Goal: Leave review/rating

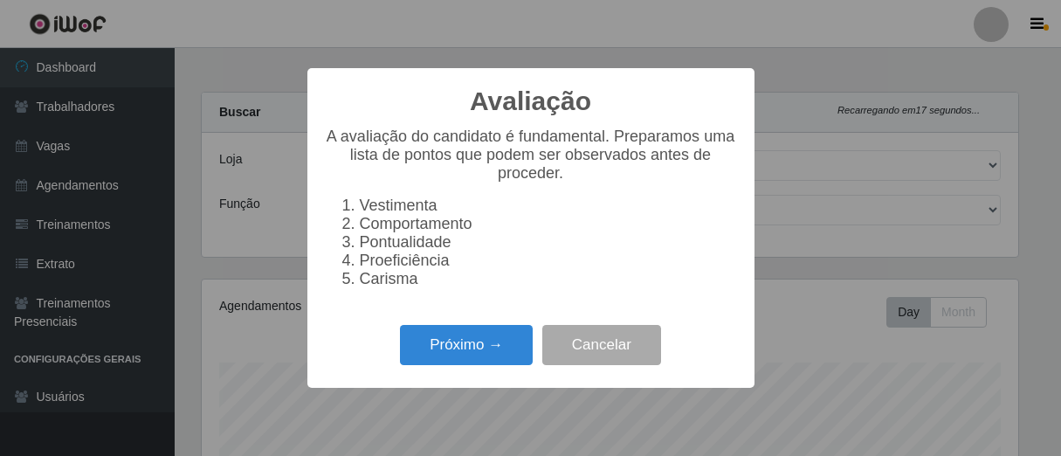
select select "206"
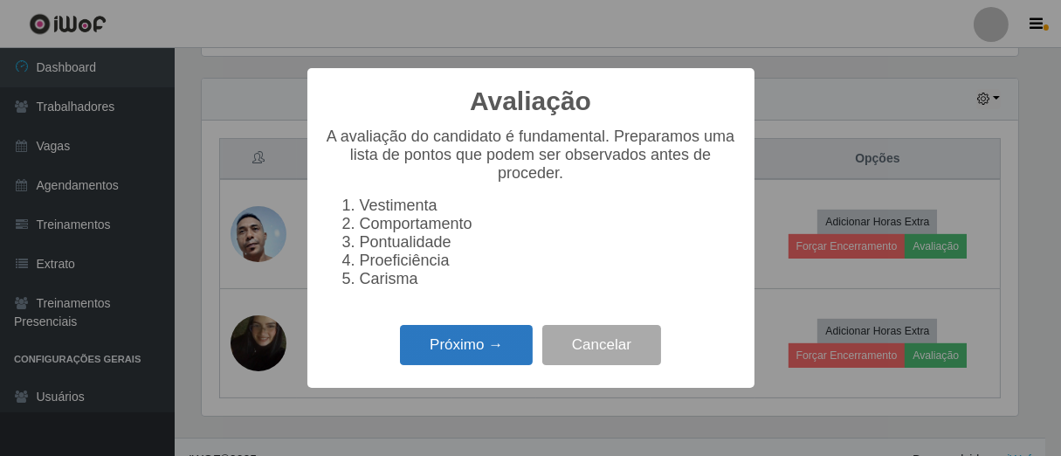
scroll to position [361, 817]
click at [508, 348] on button "Próximo →" at bounding box center [466, 345] width 133 height 41
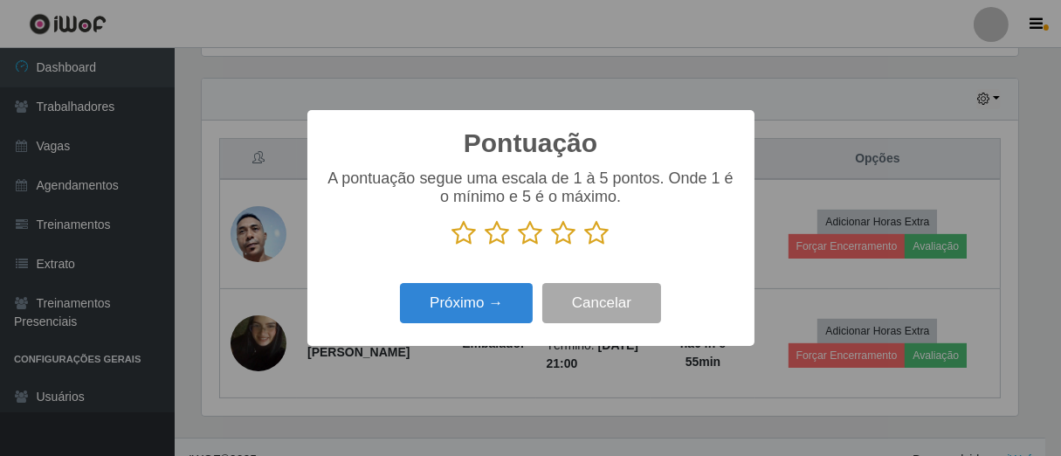
scroll to position [872746, 872292]
drag, startPoint x: 591, startPoint y: 240, endPoint x: 533, endPoint y: 265, distance: 62.9
click at [590, 242] on icon at bounding box center [597, 233] width 24 height 26
click at [585, 246] on input "radio" at bounding box center [585, 246] width 0 height 0
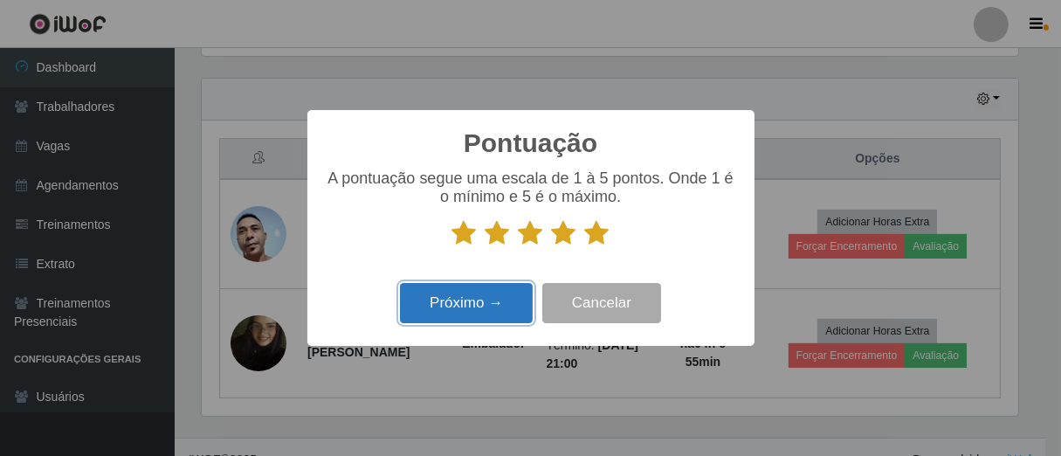
click at [482, 305] on button "Próximo →" at bounding box center [466, 303] width 133 height 41
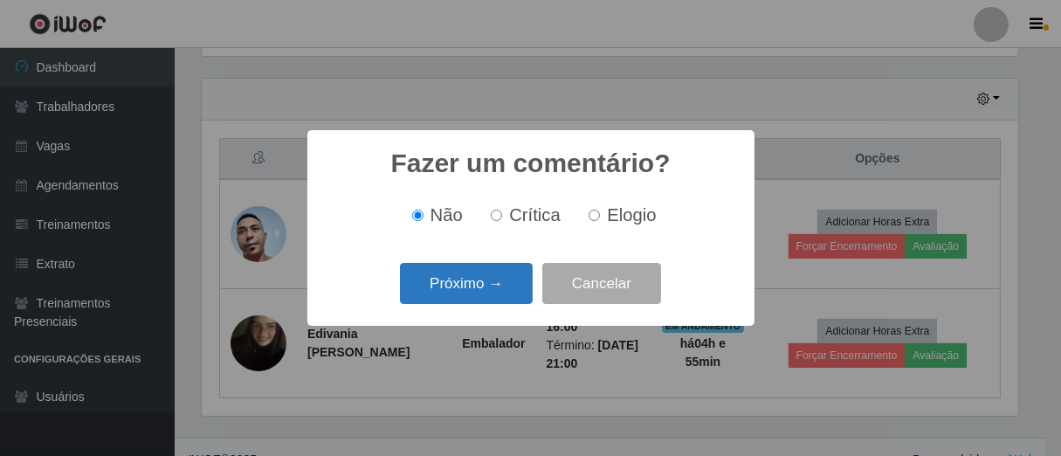
click at [504, 292] on button "Próximo →" at bounding box center [466, 283] width 133 height 41
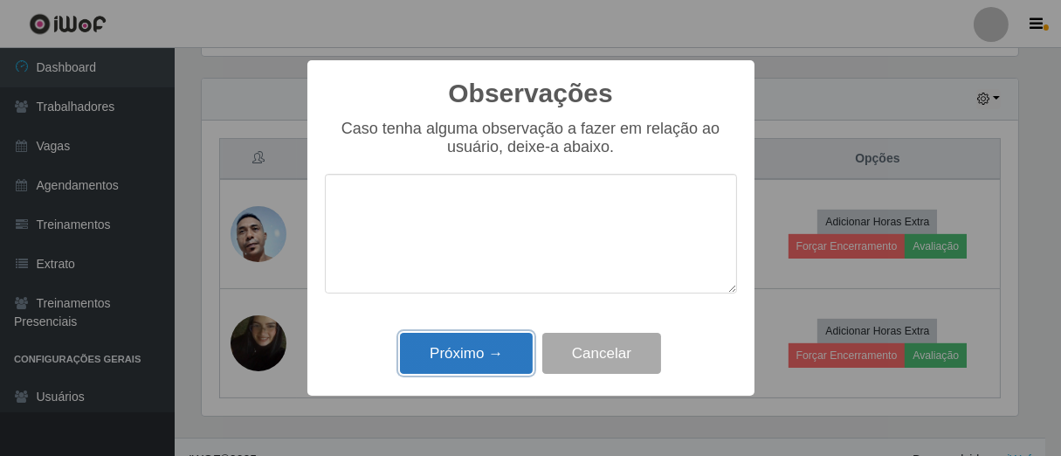
click at [482, 361] on button "Próximo →" at bounding box center [466, 353] width 133 height 41
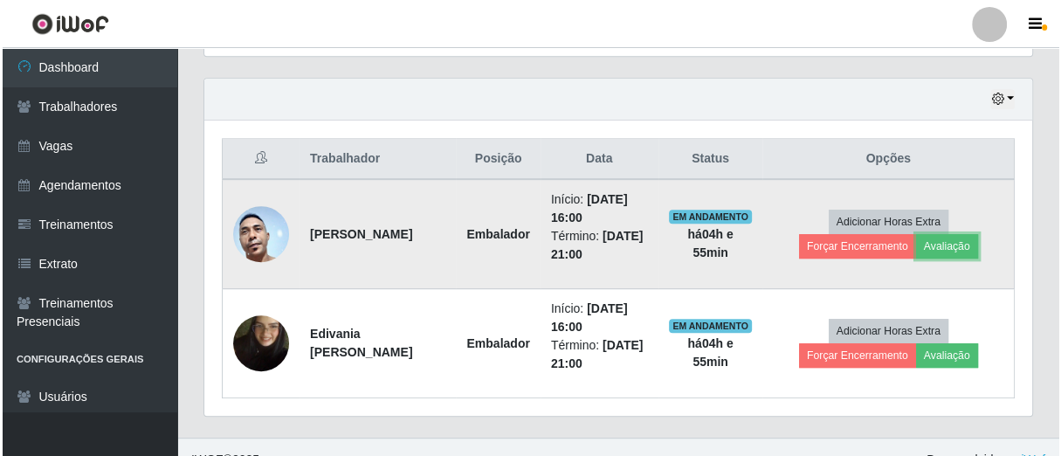
scroll to position [361, 827]
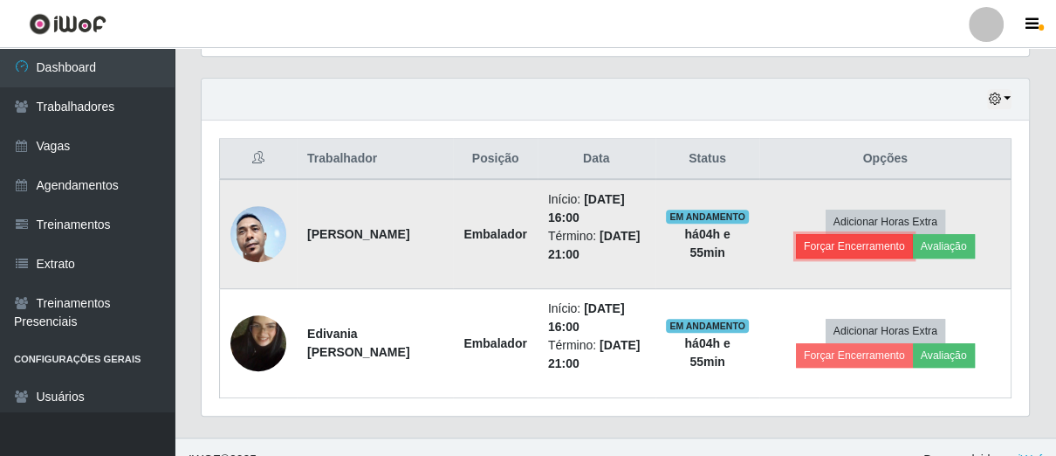
click at [872, 251] on button "Forçar Encerramento" at bounding box center [854, 246] width 117 height 24
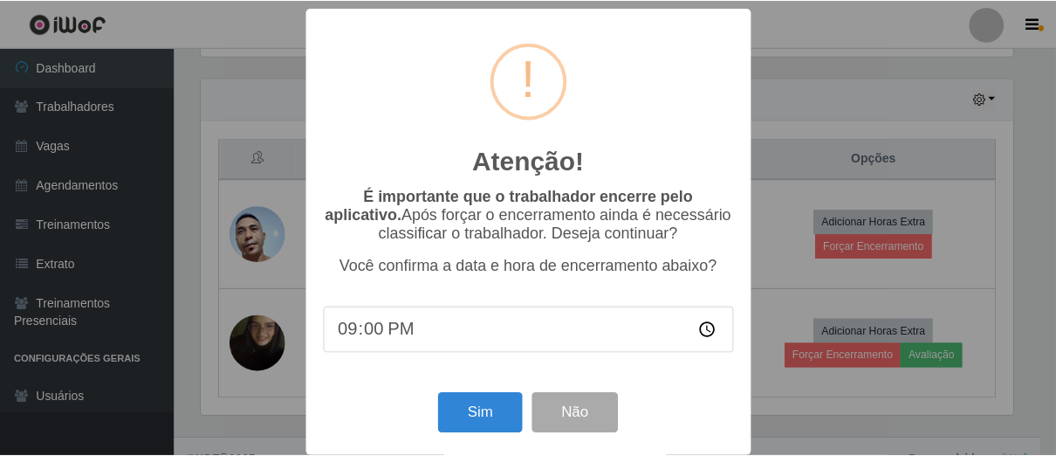
scroll to position [20, 0]
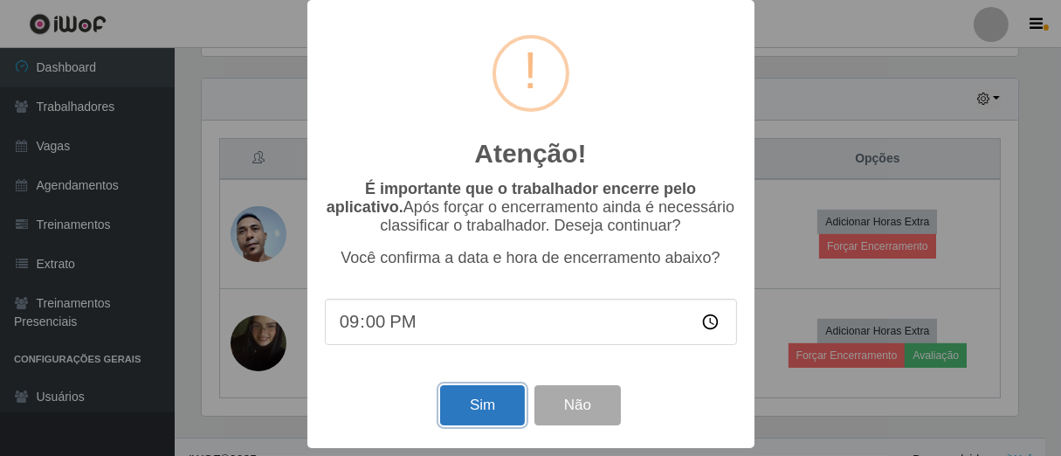
click at [462, 388] on button "Sim" at bounding box center [482, 405] width 85 height 41
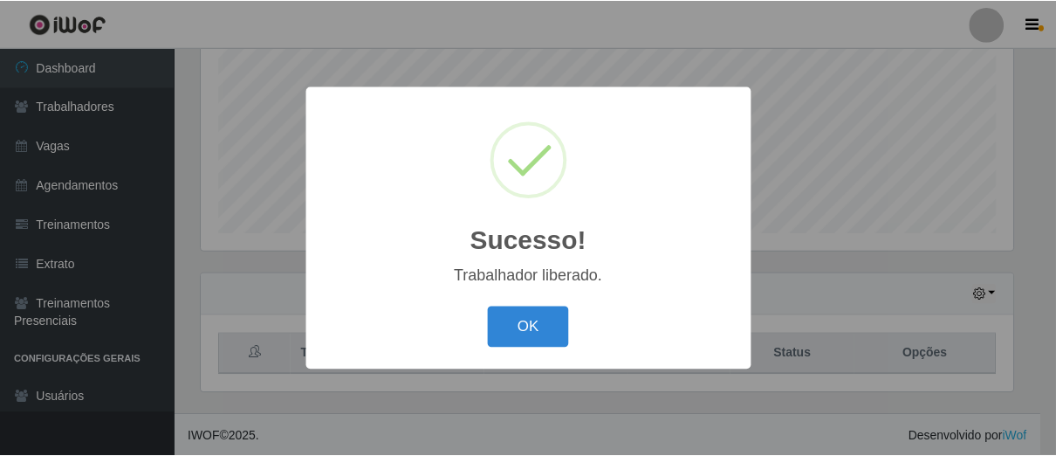
scroll to position [361, 817]
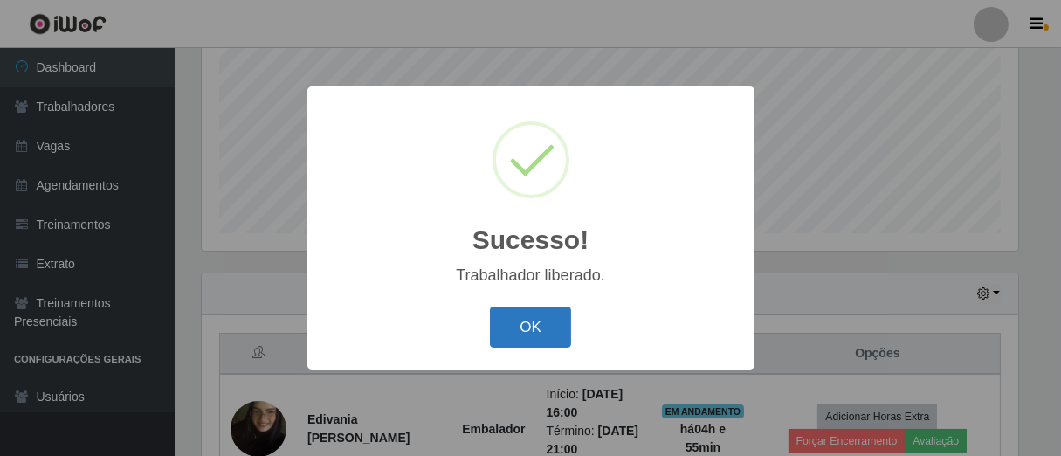
click at [538, 324] on button "OK" at bounding box center [530, 326] width 81 height 41
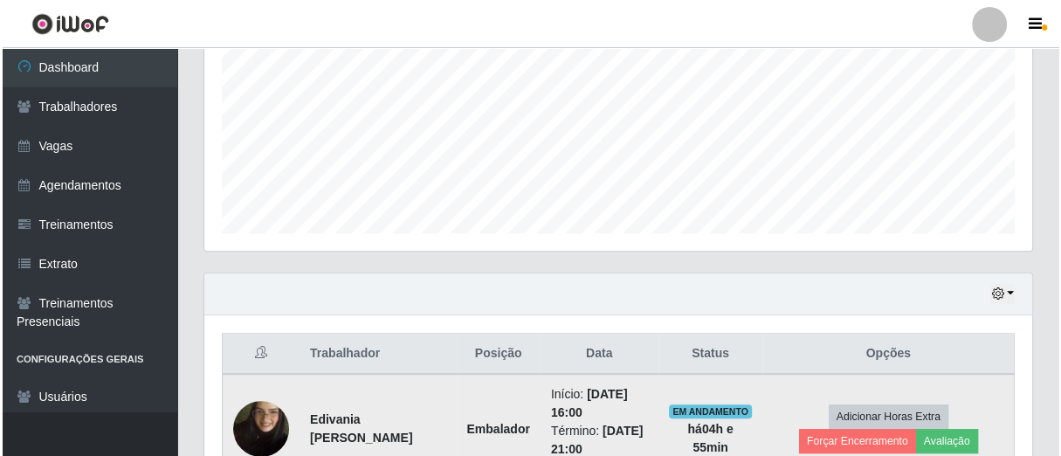
scroll to position [500, 0]
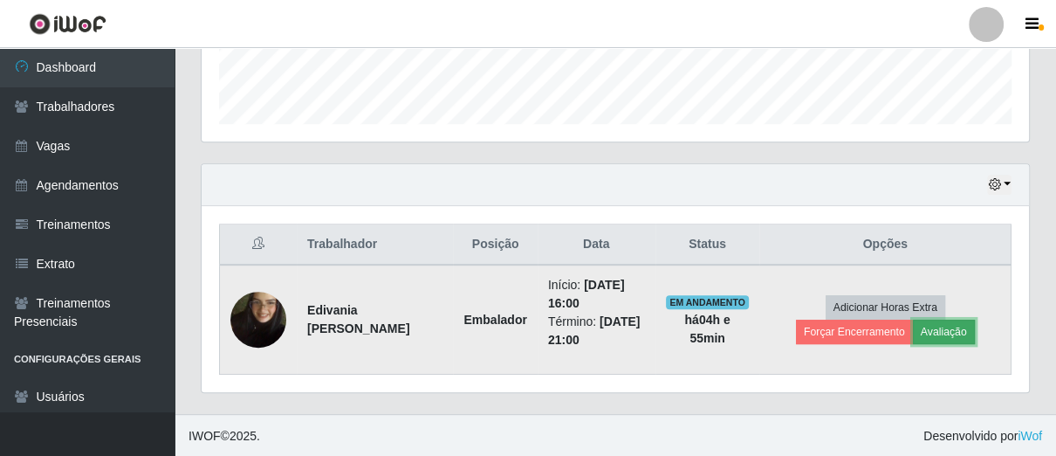
click at [932, 329] on button "Avaliação" at bounding box center [944, 332] width 62 height 24
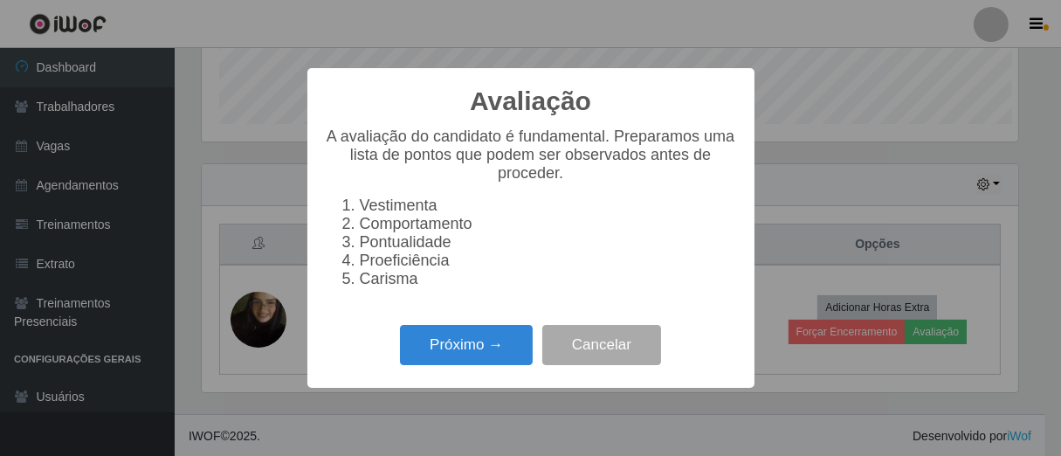
scroll to position [361, 817]
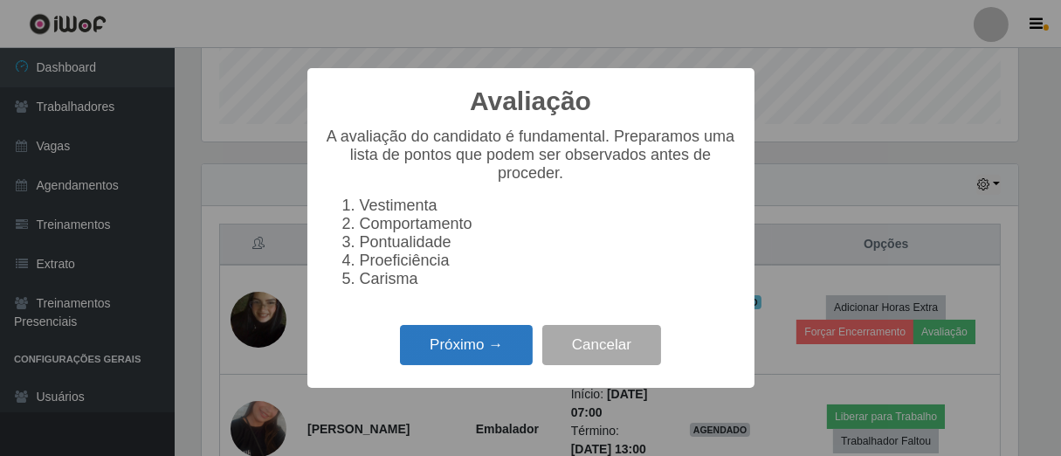
click at [475, 357] on button "Próximo →" at bounding box center [466, 345] width 133 height 41
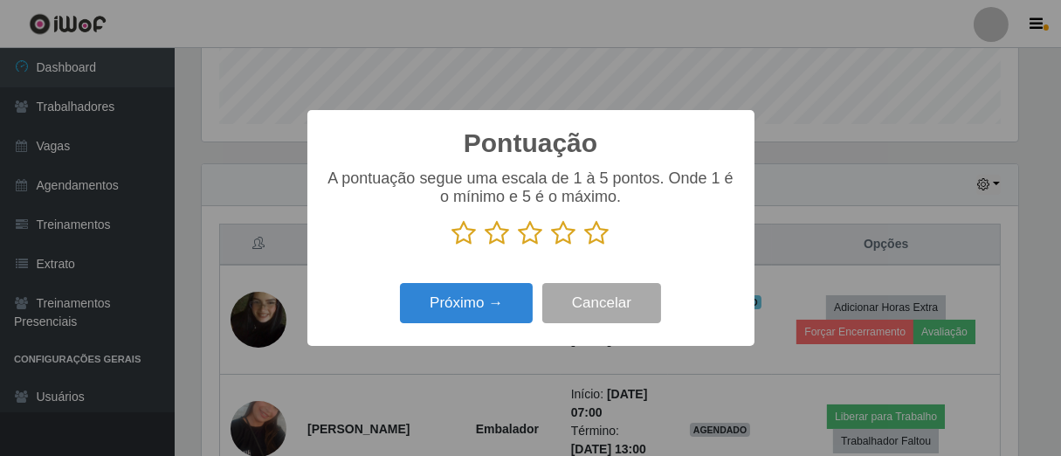
click at [588, 240] on icon at bounding box center [597, 233] width 24 height 26
click at [585, 246] on input "radio" at bounding box center [585, 246] width 0 height 0
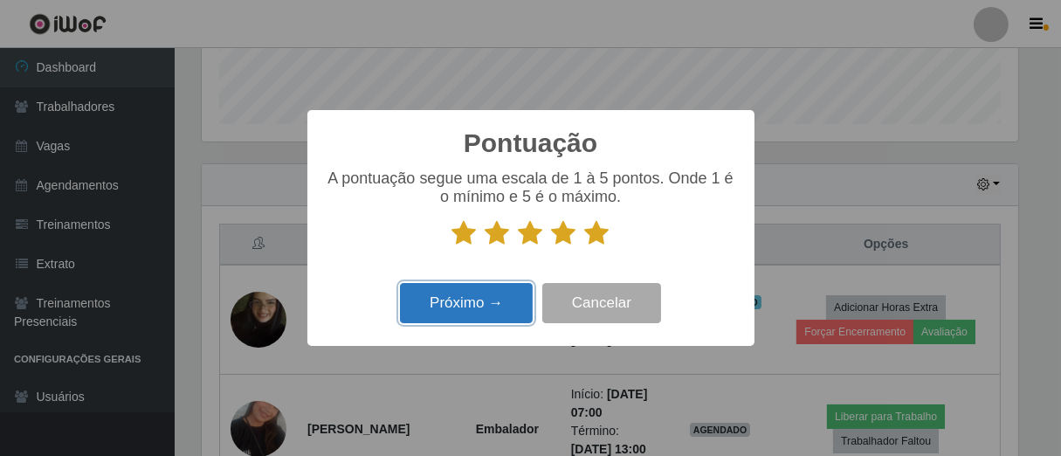
click at [506, 295] on button "Próximo →" at bounding box center [466, 303] width 133 height 41
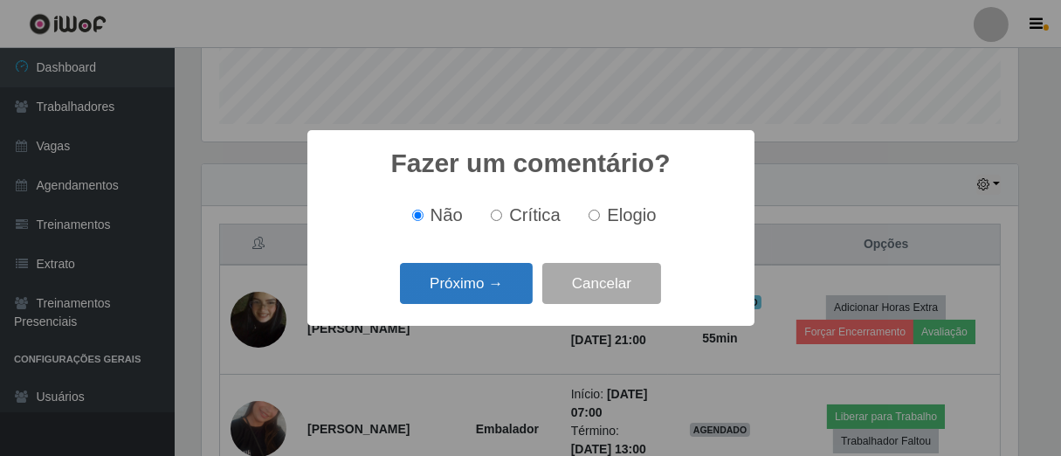
click at [504, 282] on button "Próximo →" at bounding box center [466, 283] width 133 height 41
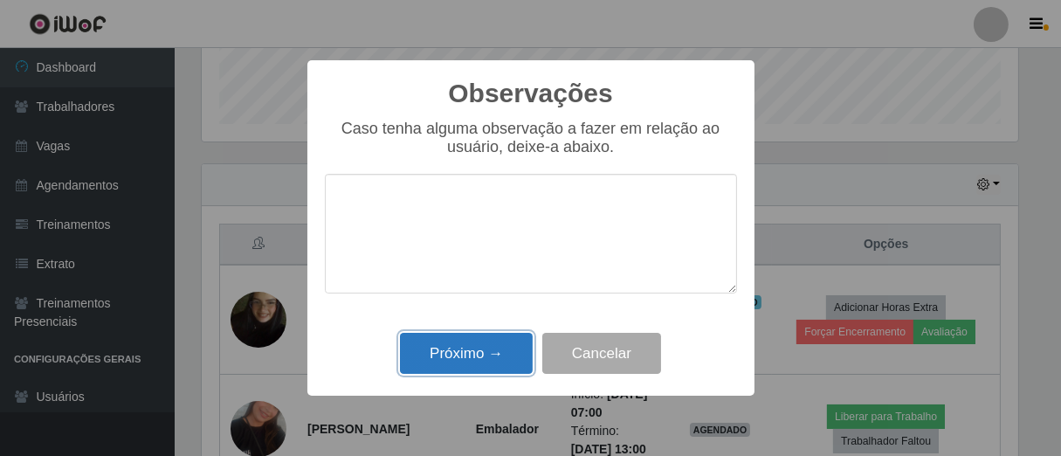
click at [495, 339] on button "Próximo →" at bounding box center [466, 353] width 133 height 41
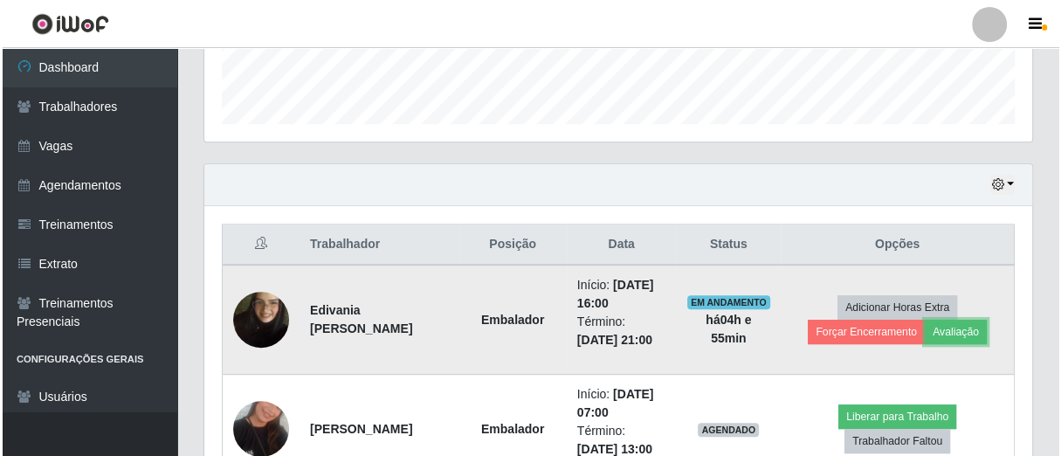
scroll to position [361, 827]
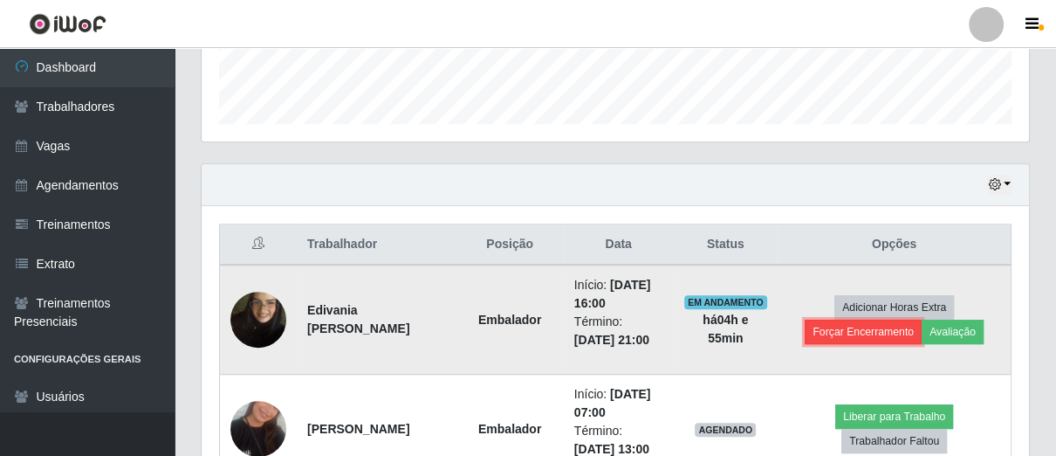
click at [832, 336] on button "Forçar Encerramento" at bounding box center [863, 332] width 117 height 24
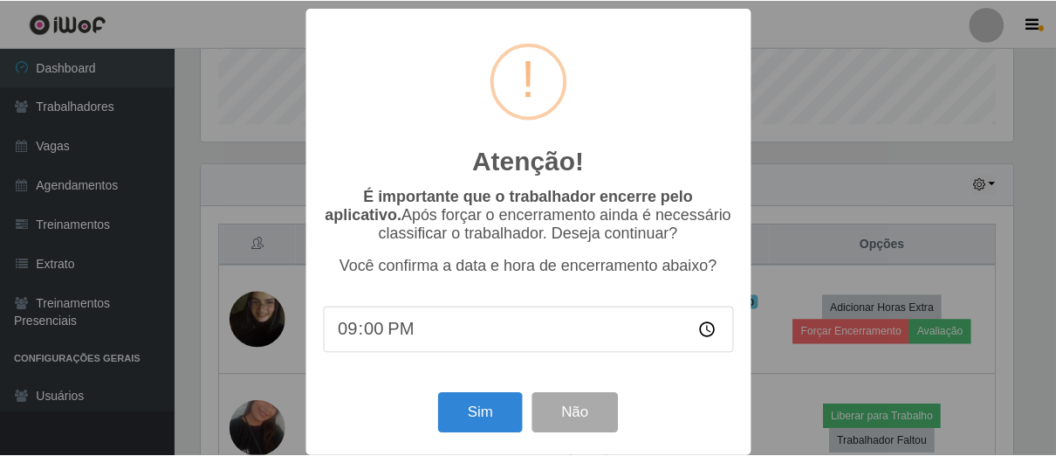
scroll to position [20, 0]
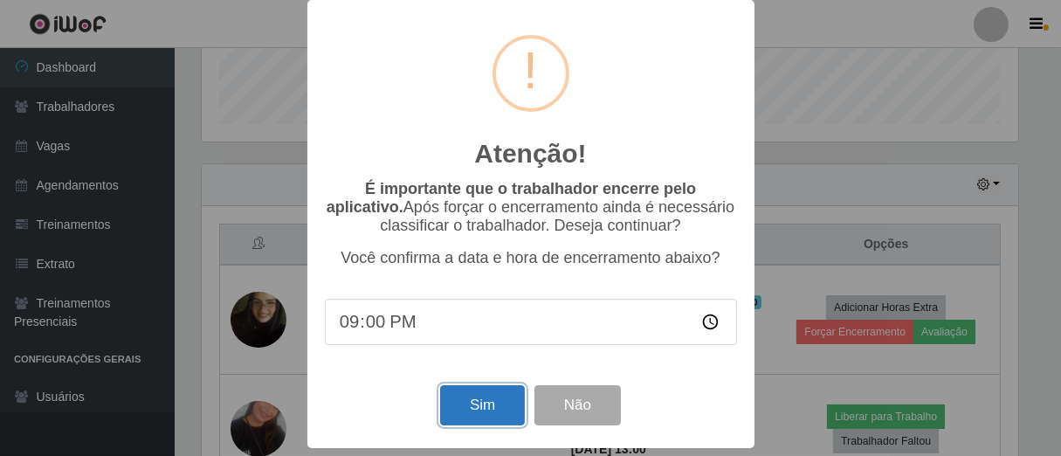
click at [471, 391] on button "Sim" at bounding box center [482, 405] width 85 height 41
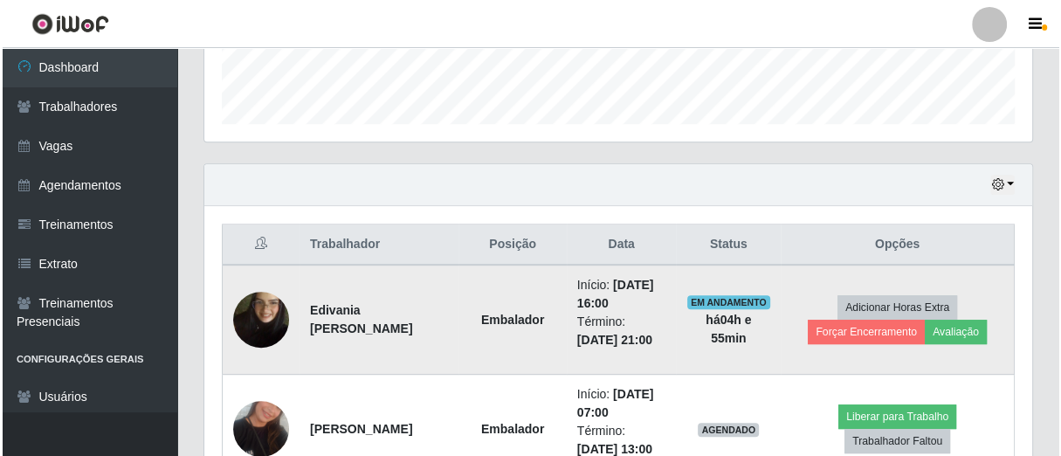
scroll to position [0, 0]
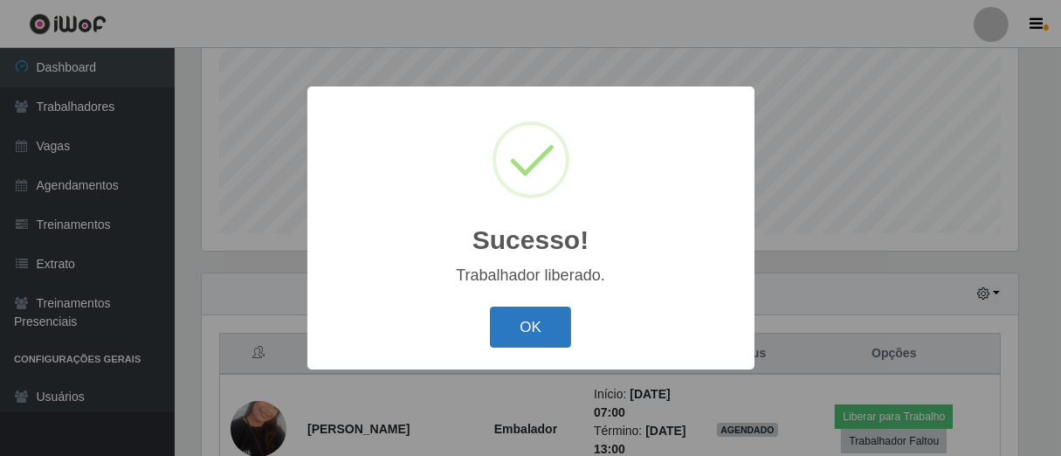
click at [544, 335] on button "OK" at bounding box center [530, 326] width 81 height 41
